Goal: Task Accomplishment & Management: Complete application form

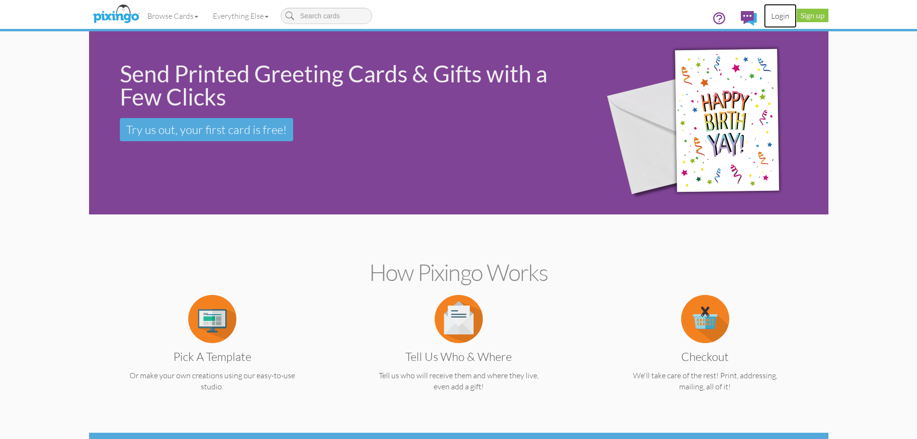
click at [779, 14] on link "Login" at bounding box center [780, 16] width 33 height 24
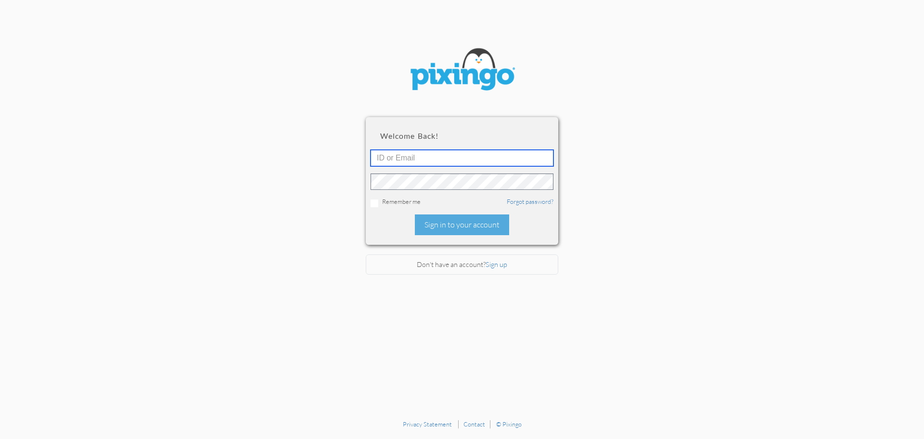
type input "1995"
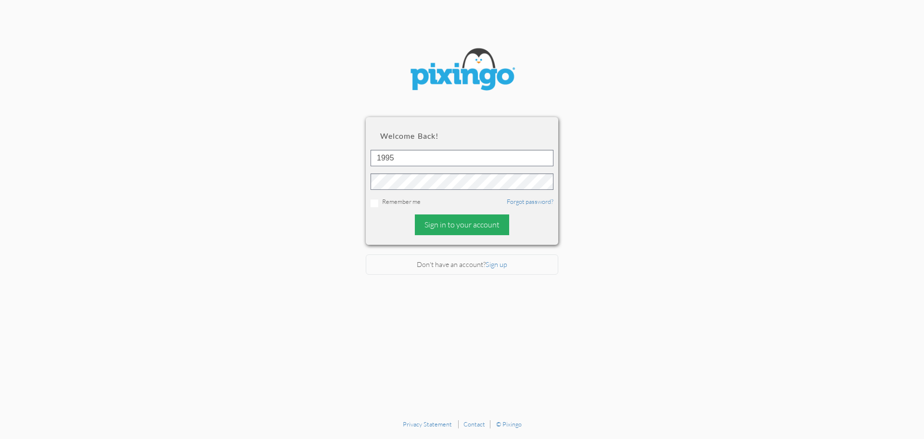
click at [495, 226] on div "Sign in to your account" at bounding box center [462, 224] width 94 height 21
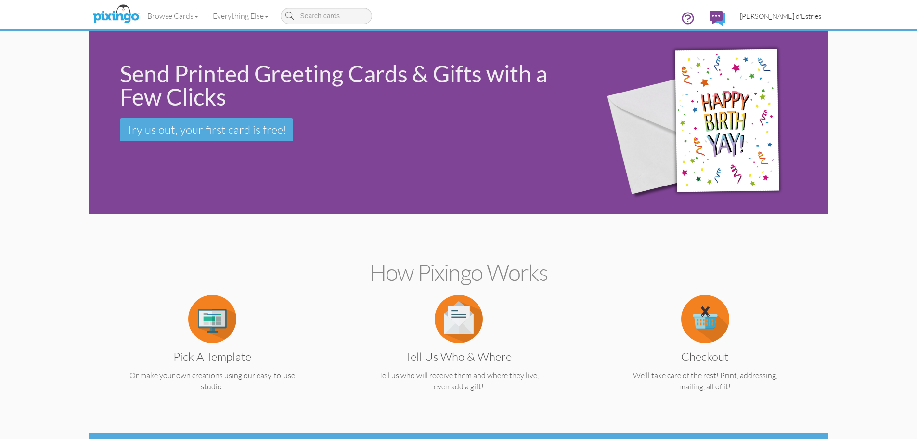
click at [780, 17] on span "[PERSON_NAME] d'Estries" at bounding box center [780, 16] width 81 height 8
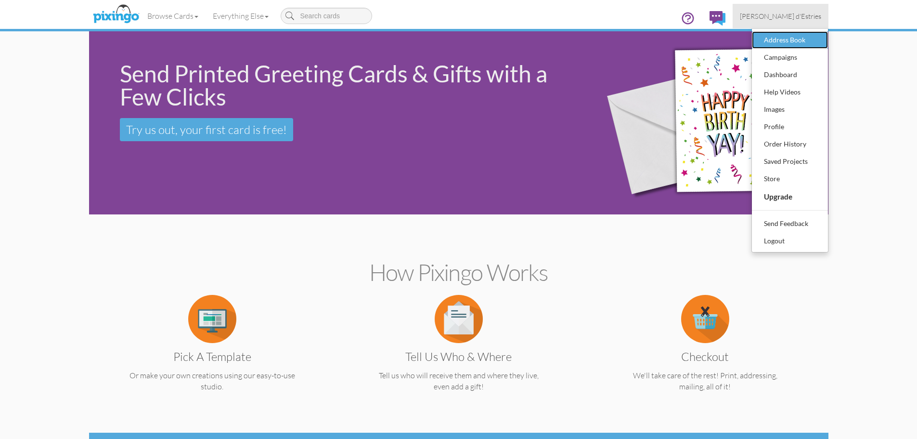
click at [772, 40] on div "Address Book" at bounding box center [790, 40] width 57 height 14
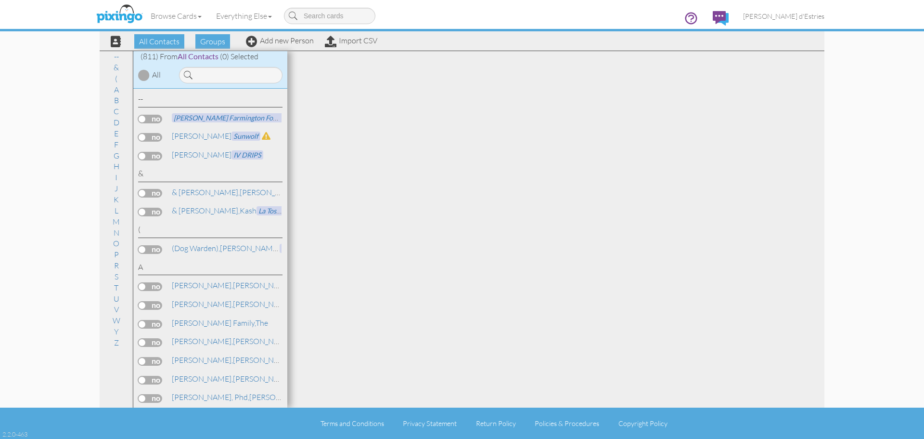
click at [269, 37] on div "Browse Cards Business Accounting Automotive Chiropractor Customer Dental Financ…" at bounding box center [462, 19] width 725 height 38
click at [277, 40] on link "Add new Person" at bounding box center [280, 41] width 68 height 10
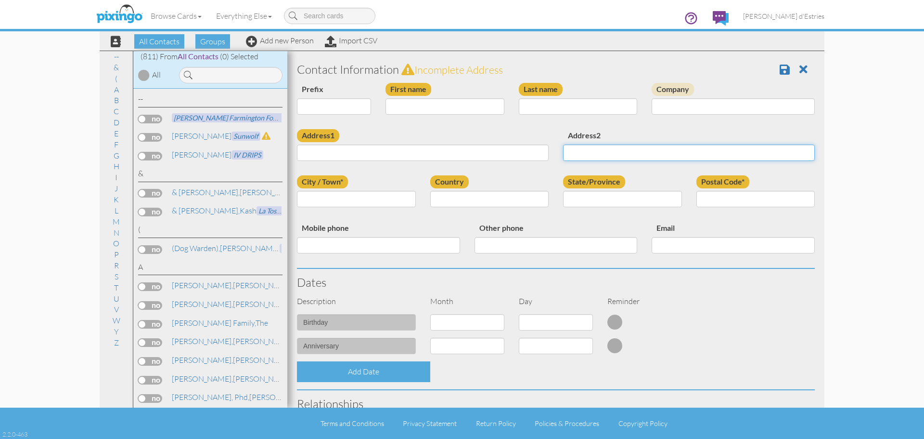
click at [597, 157] on input "Address2" at bounding box center [689, 152] width 252 height 16
paste input "[PERSON_NAME] Director National Institute of Allergy and Infectious Diseases [S…"
drag, startPoint x: 679, startPoint y: 153, endPoint x: 556, endPoint y: 143, distance: 124.1
click at [556, 143] on div "Address2 [PERSON_NAME] Director National Institute of Allergy and Infectious Di…" at bounding box center [689, 148] width 266 height 39
click at [565, 152] on input "[PERSON_NAME] Director National Institute of Allergy and Infectious Diseases [S…" at bounding box center [689, 152] width 252 height 16
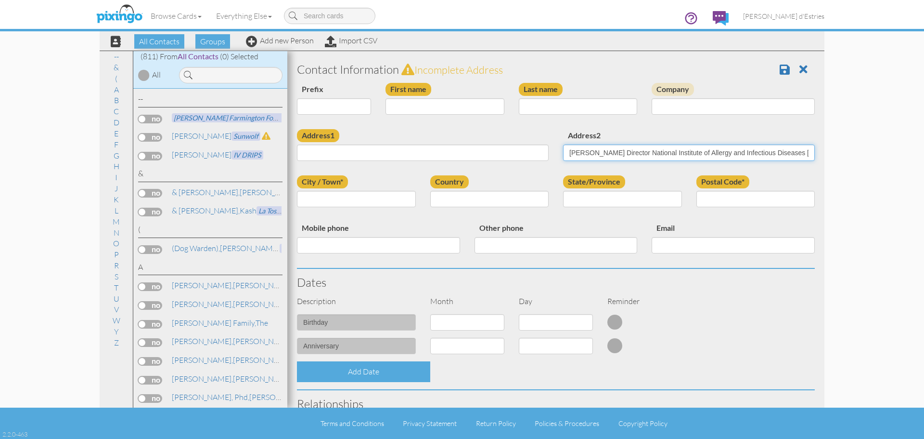
drag, startPoint x: 565, startPoint y: 152, endPoint x: 645, endPoint y: 155, distance: 80.4
click at [645, 155] on input "[PERSON_NAME] Director National Institute of Allergy and Infectious Diseases [S…" at bounding box center [689, 152] width 252 height 16
type input "Director National Institute of Allergy and Infectious Diseases [STREET_ADDRESS]"
type input "[PERSON_NAME], M.D."
click at [362, 104] on select "Dr. Mr. Mrs." at bounding box center [334, 106] width 74 height 16
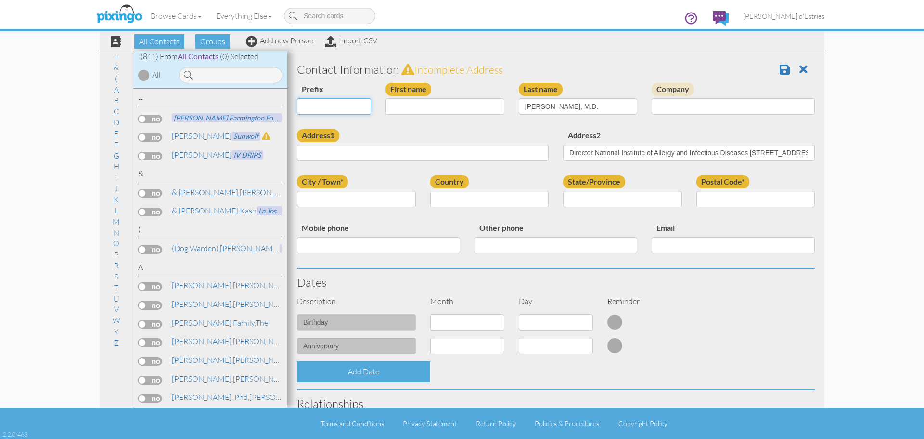
select select "string:Dr."
click at [297, 98] on select "Dr. Mr. Mrs." at bounding box center [334, 106] width 74 height 16
click at [543, 110] on input "[PERSON_NAME], M.D." at bounding box center [578, 106] width 119 height 16
drag, startPoint x: 543, startPoint y: 110, endPoint x: 566, endPoint y: 108, distance: 23.2
click at [566, 108] on input "[PERSON_NAME], M.D." at bounding box center [578, 106] width 119 height 16
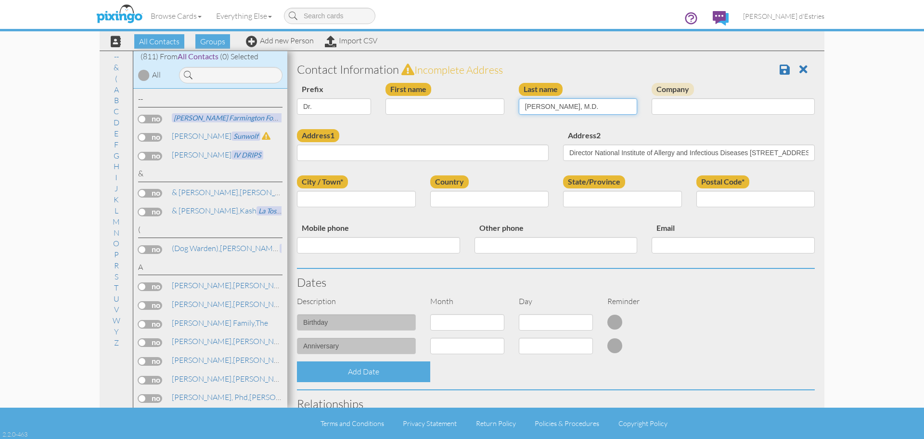
type input "[PERSON_NAME], M.D."
type input "[PERSON_NAME]"
click at [543, 108] on input "[PERSON_NAME], M.D." at bounding box center [578, 106] width 119 height 16
drag, startPoint x: 543, startPoint y: 108, endPoint x: 568, endPoint y: 109, distance: 25.1
click at [568, 109] on input "[PERSON_NAME], M.D." at bounding box center [578, 106] width 119 height 16
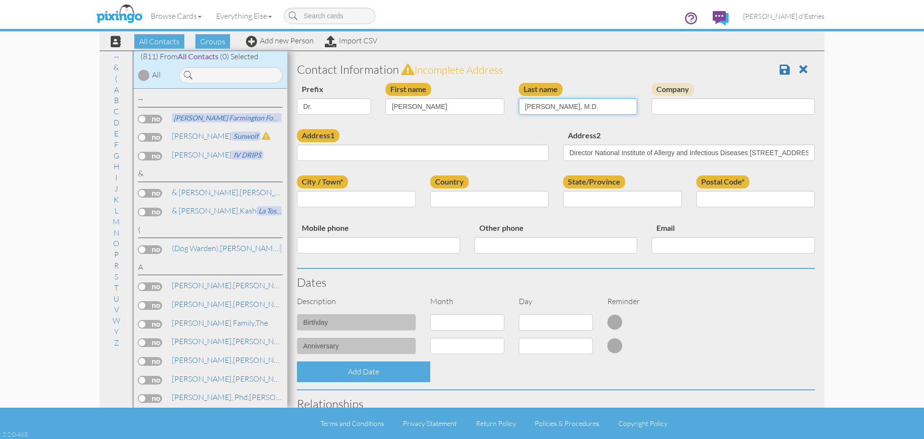
click at [533, 110] on input "[PERSON_NAME], M.D." at bounding box center [578, 106] width 119 height 16
click at [545, 105] on input "Fauci, M.D." at bounding box center [578, 106] width 119 height 16
click at [558, 106] on input "Fauci, MD." at bounding box center [578, 106] width 119 height 16
type input "Fauci, MD"
drag, startPoint x: 595, startPoint y: 154, endPoint x: 748, endPoint y: 158, distance: 153.1
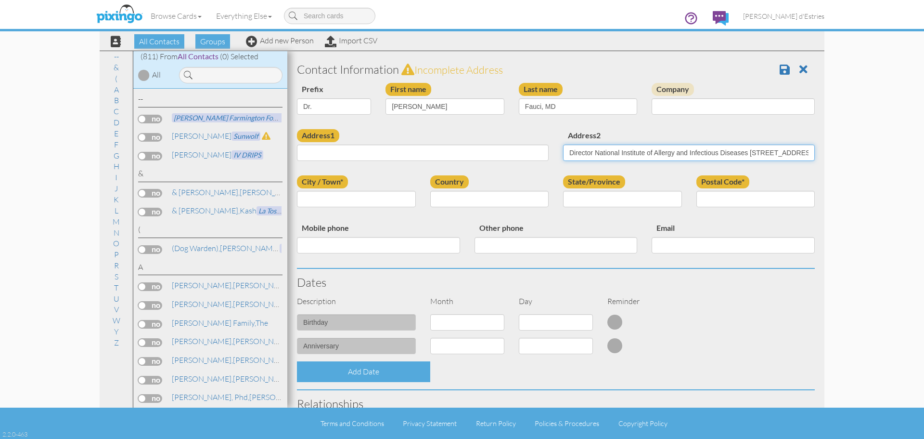
click at [748, 158] on input "Director National Institute of Allergy and Infectious Diseases [STREET_ADDRESS]" at bounding box center [689, 152] width 252 height 16
type input "Director [STREET_ADDRESS]"
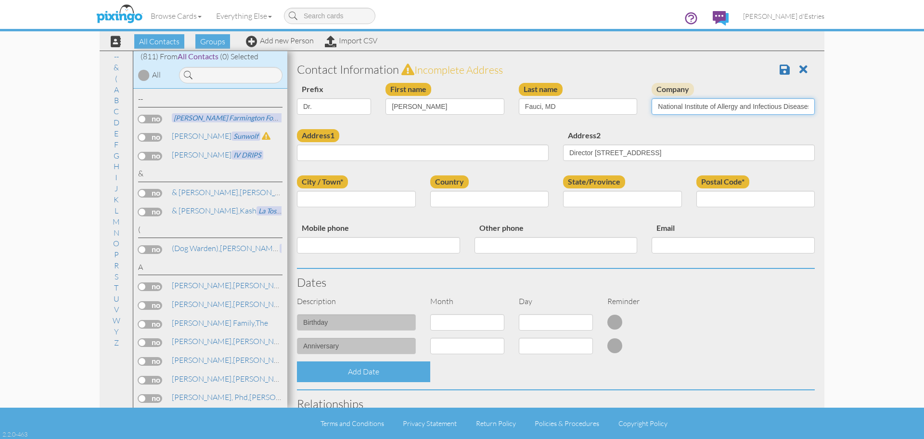
type input "National Institute of Allergy and Infectious Diseases"
click at [595, 153] on input "Director [STREET_ADDRESS]" at bounding box center [689, 152] width 252 height 16
drag, startPoint x: 622, startPoint y: 153, endPoint x: 563, endPoint y: 143, distance: 59.9
click at [563, 143] on div "Address2 [STREET_ADDRESS]" at bounding box center [689, 148] width 266 height 39
type input "[GEOGRAPHIC_DATA]"
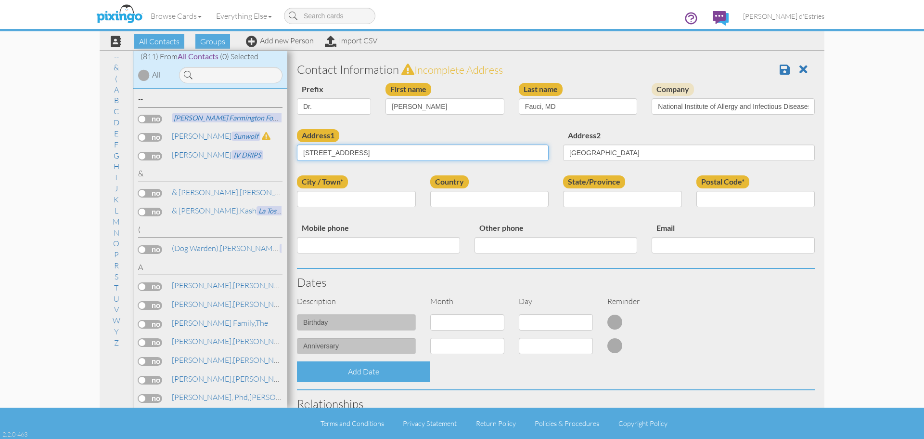
type input "[STREET_ADDRESS]"
click at [579, 152] on input "[GEOGRAPHIC_DATA]" at bounding box center [689, 152] width 252 height 16
type input ", MD 20892"
type input "Bethesda"
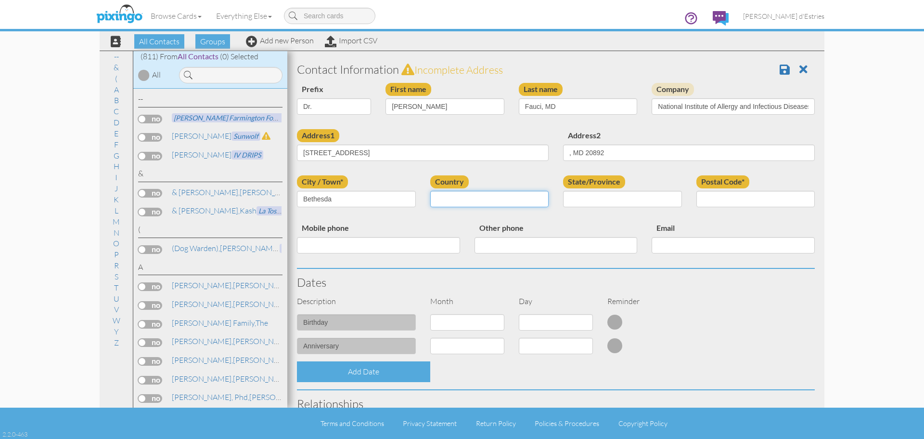
click at [492, 200] on select "[GEOGRAPHIC_DATA] -------------- [GEOGRAPHIC_DATA] [GEOGRAPHIC_DATA] [GEOGRAPHI…" at bounding box center [489, 199] width 119 height 16
select select "object:3546"
click at [430, 191] on select "[GEOGRAPHIC_DATA] -------------- [GEOGRAPHIC_DATA] [GEOGRAPHIC_DATA] [GEOGRAPHI…" at bounding box center [489, 199] width 119 height 16
click at [642, 197] on select "AA (Military) AE (Military) [US_STATE] [US_STATE] [US_STATE] AP (Military) [US_…" at bounding box center [622, 199] width 119 height 16
select select "object:3818"
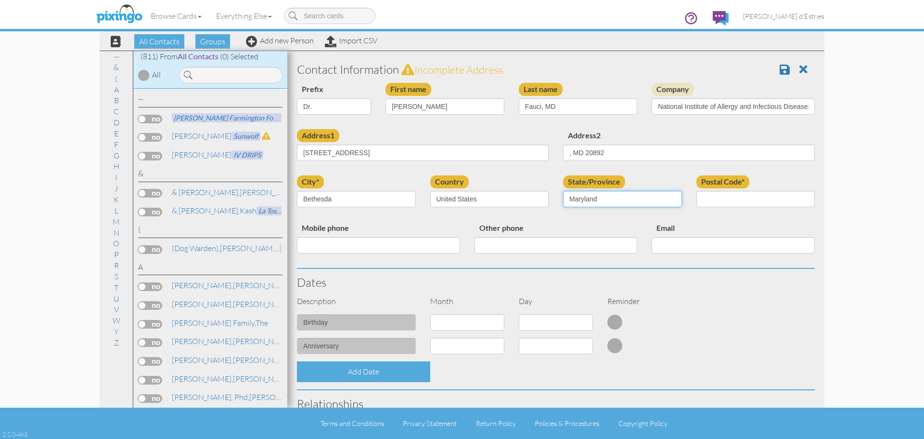
click at [563, 191] on select "AA (Military) AE (Military) [US_STATE] [US_STATE] [US_STATE] AP (Military) [US_…" at bounding box center [622, 199] width 119 height 16
click at [599, 150] on input ", MD 20892" at bounding box center [689, 152] width 252 height 16
type input ", MD"
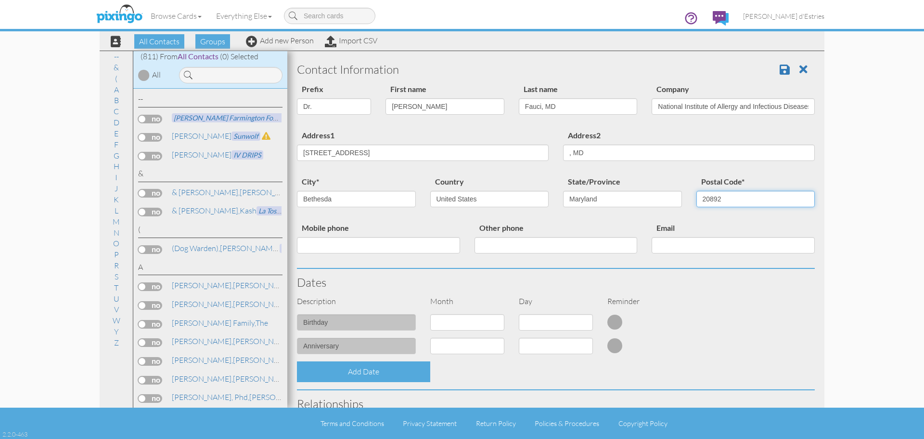
type input "20892"
click at [609, 151] on input ", MD" at bounding box center [689, 152] width 252 height 16
type input ","
click at [780, 64] on span at bounding box center [785, 70] width 10 height 12
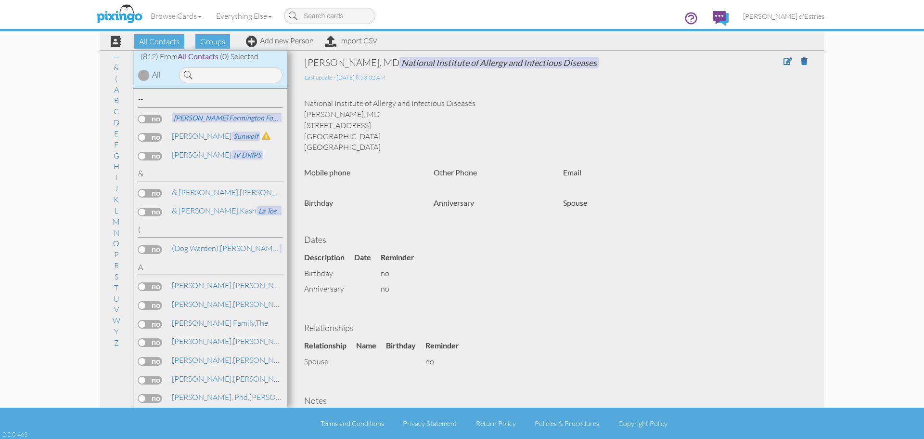
click at [657, 91] on div "Dr. Anthony S. Fauci, MD National Institute of Allergy and Infectious Diseases …" at bounding box center [556, 253] width 518 height 395
